Goal: Task Accomplishment & Management: Manage account settings

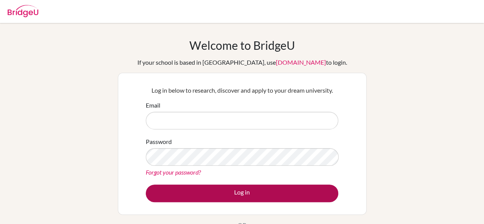
type input "[EMAIL_ADDRESS][DOMAIN_NAME]"
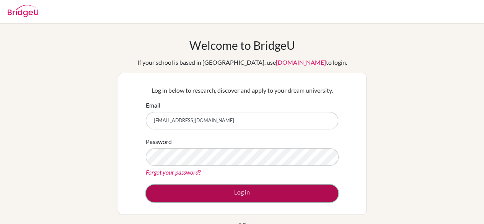
click at [262, 196] on button "Log in" at bounding box center [242, 194] width 193 height 18
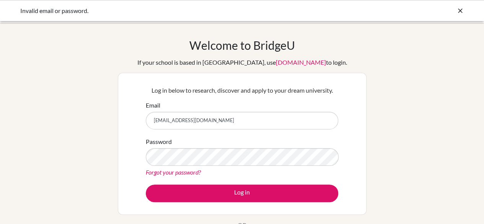
click at [238, 129] on input "[EMAIL_ADDRESS][DOMAIN_NAME]" at bounding box center [242, 121] width 193 height 18
drag, startPoint x: 239, startPoint y: 127, endPoint x: 126, endPoint y: 149, distance: 115.5
click at [126, 149] on div "Log in below to research, discover and apply to your dream university. Email [E…" at bounding box center [242, 144] width 249 height 142
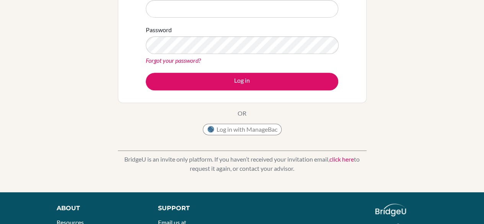
scroll to position [111, 0]
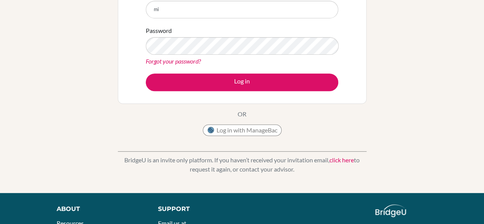
type input "m"
type input "G"
type input "[EMAIL_ADDRESS][DOMAIN_NAME]"
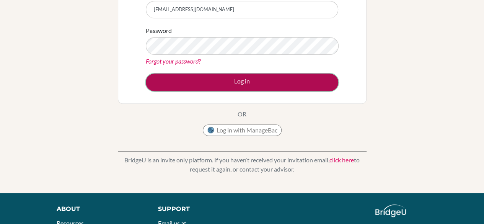
click at [253, 88] on button "Log in" at bounding box center [242, 83] width 193 height 18
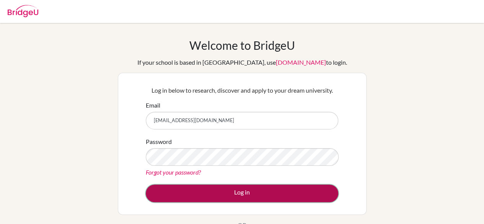
click at [302, 188] on button "Log in" at bounding box center [242, 194] width 193 height 18
